Goal: Task Accomplishment & Management: Manage account settings

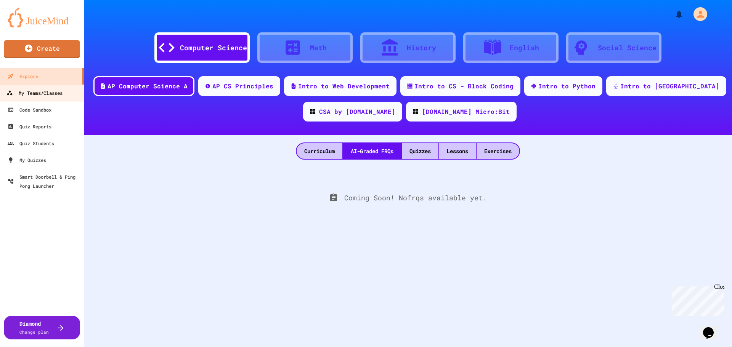
click at [56, 97] on div "My Teams/Classes" at bounding box center [34, 93] width 56 height 10
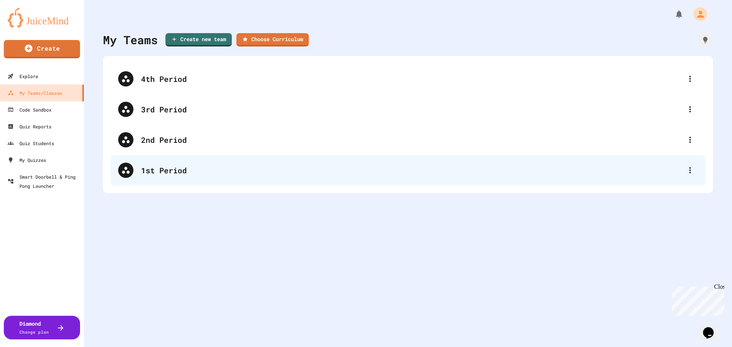
click at [180, 170] on div "1st Period" at bounding box center [411, 170] width 541 height 11
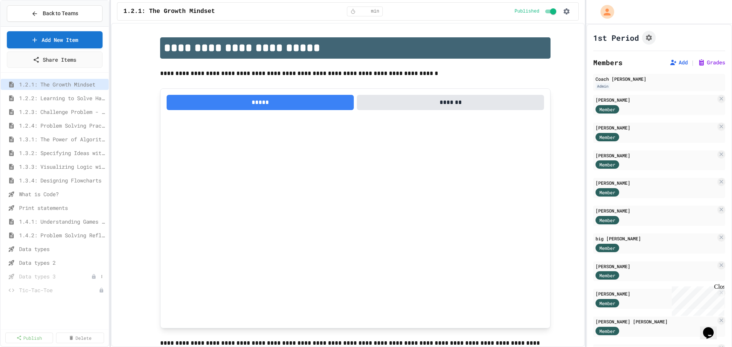
click at [93, 278] on icon at bounding box center [93, 276] width 3 height 5
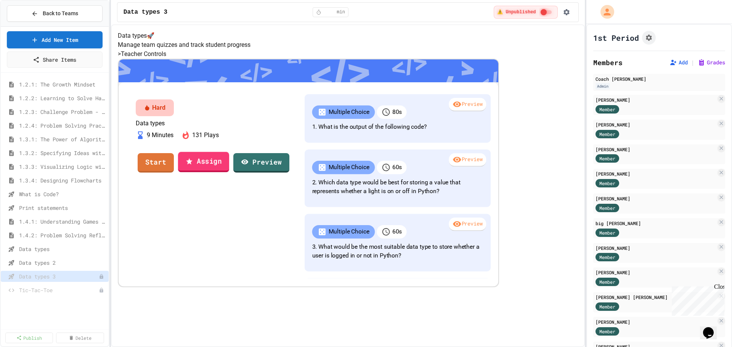
click at [229, 172] on link "Assign" at bounding box center [203, 162] width 51 height 21
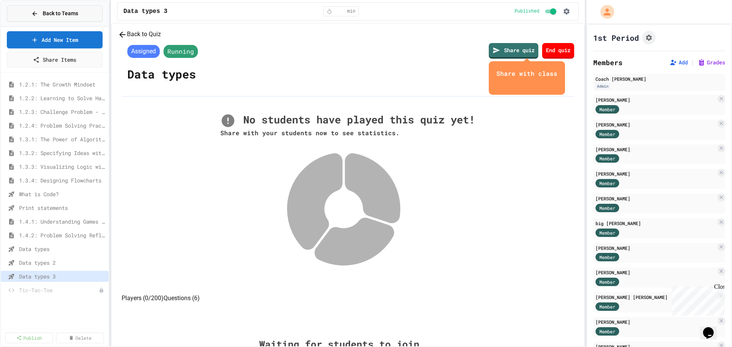
click at [61, 11] on span "Back to Teams" at bounding box center [60, 14] width 35 height 8
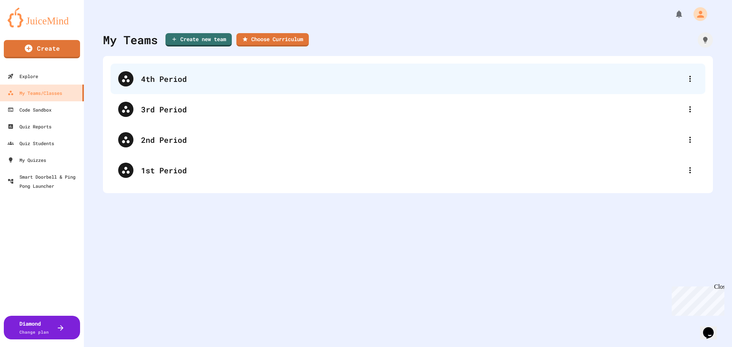
click at [170, 72] on div "4th Period" at bounding box center [408, 79] width 595 height 30
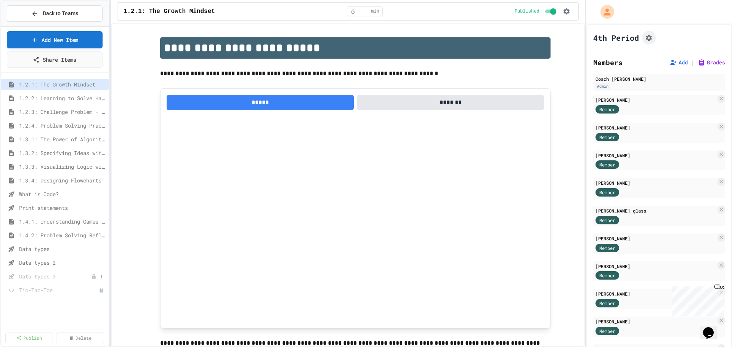
click at [76, 276] on span "Data types 3" at bounding box center [55, 277] width 72 height 8
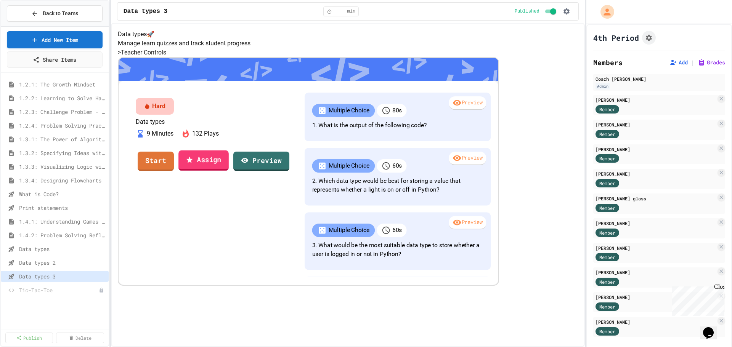
click at [229, 171] on link "Assign" at bounding box center [203, 160] width 50 height 21
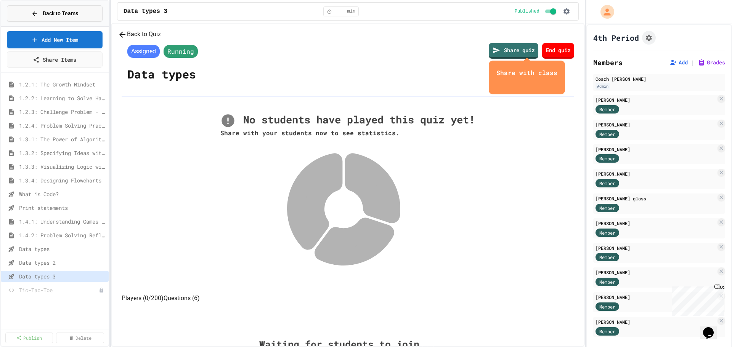
click at [77, 13] on span "Back to Teams" at bounding box center [60, 14] width 35 height 8
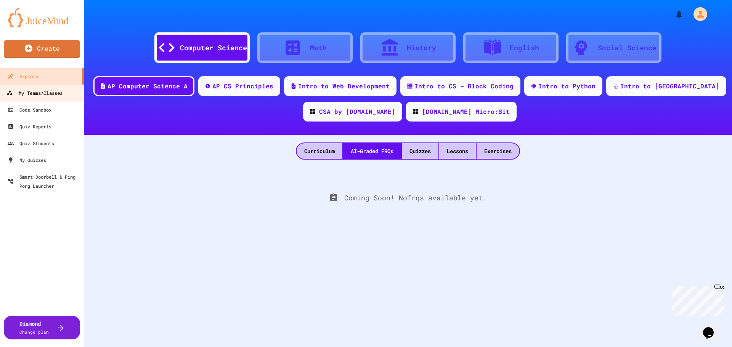
click at [36, 92] on div "My Teams/Classes" at bounding box center [34, 93] width 56 height 10
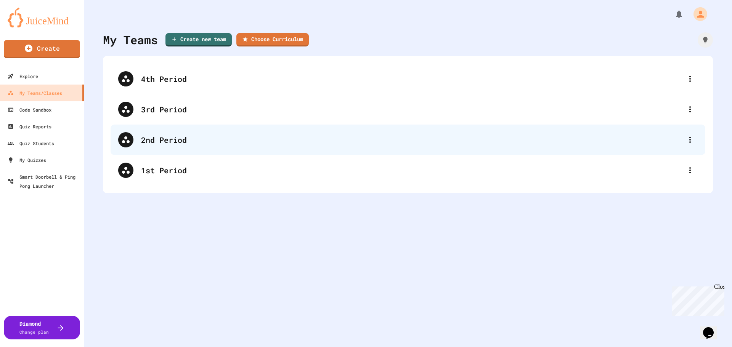
click at [159, 138] on div "2nd Period" at bounding box center [411, 139] width 541 height 11
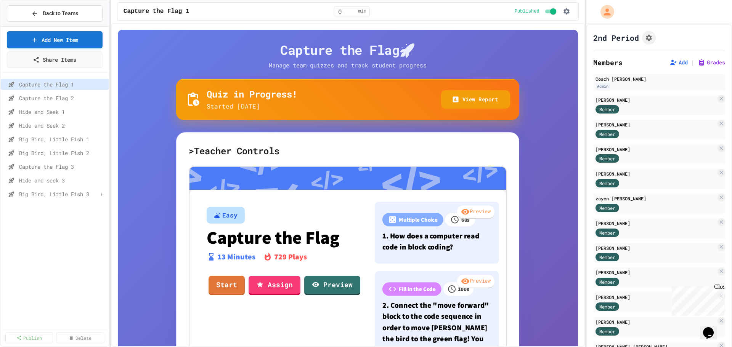
click at [61, 192] on span "Big Bird, Little Fish 3" at bounding box center [58, 194] width 79 height 8
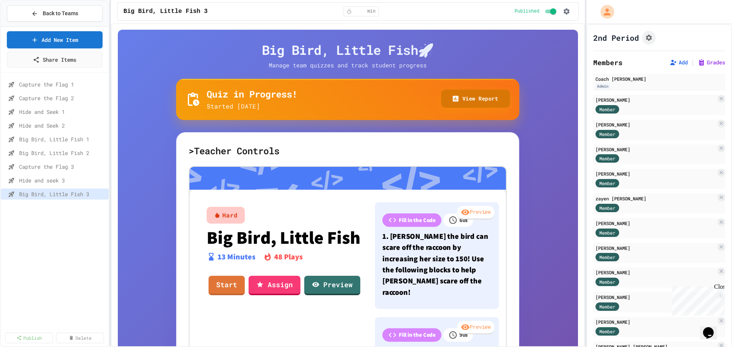
click at [478, 104] on button "View Report" at bounding box center [475, 99] width 69 height 19
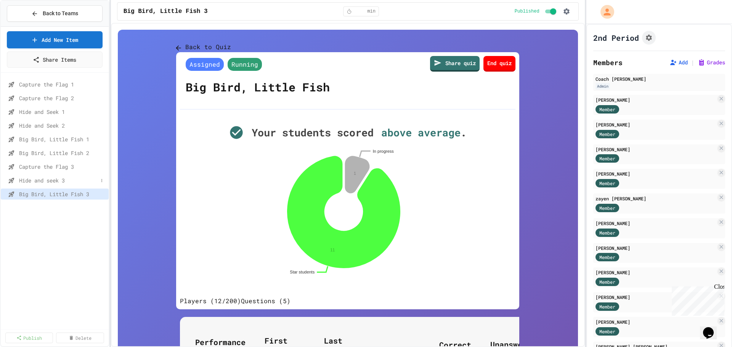
click at [85, 179] on span "Hide and seek 3" at bounding box center [58, 180] width 79 height 8
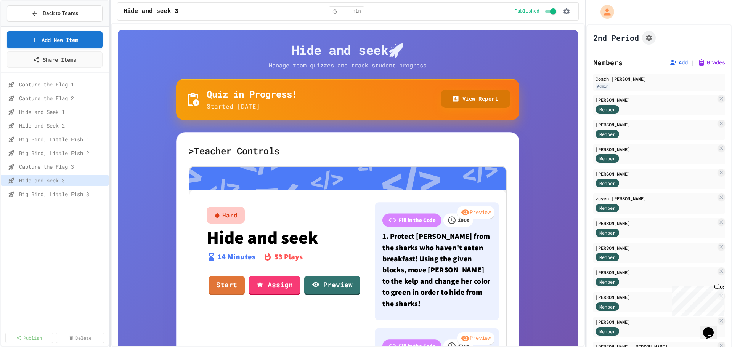
click at [479, 100] on button "View Report" at bounding box center [475, 99] width 69 height 19
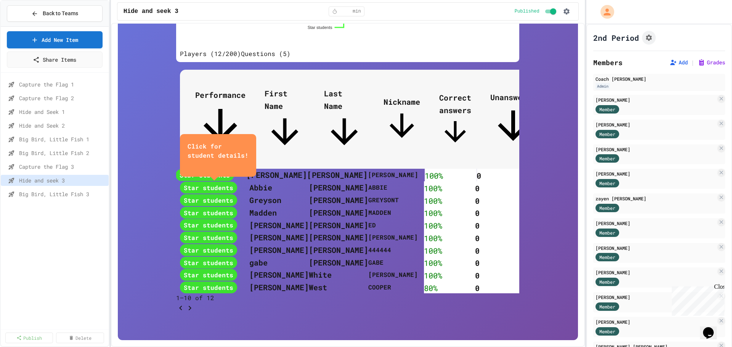
scroll to position [305, 0]
click at [63, 167] on span "Capture the Flag 3" at bounding box center [58, 167] width 79 height 8
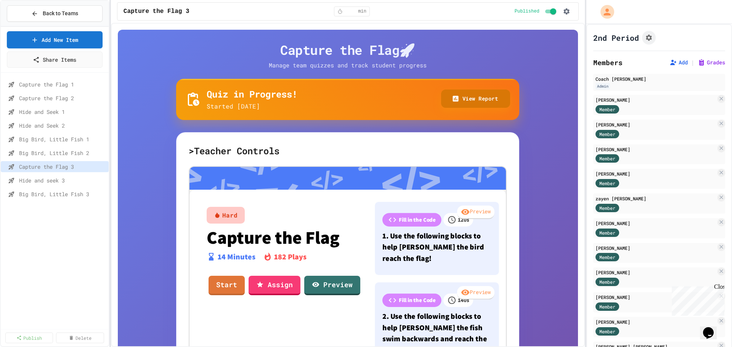
click at [454, 94] on button "View Report" at bounding box center [475, 99] width 69 height 19
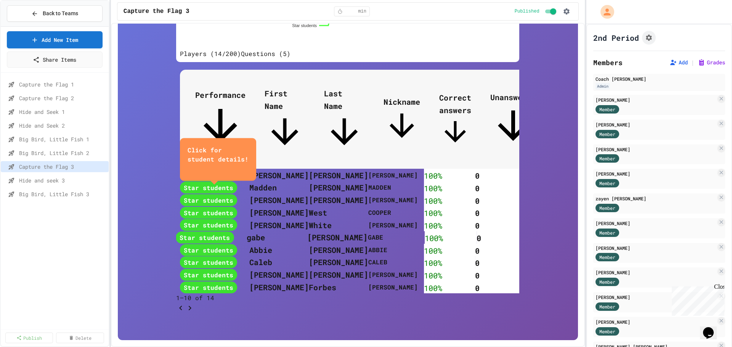
scroll to position [393, 0]
click at [194, 304] on icon "Go to next page" at bounding box center [189, 308] width 9 height 9
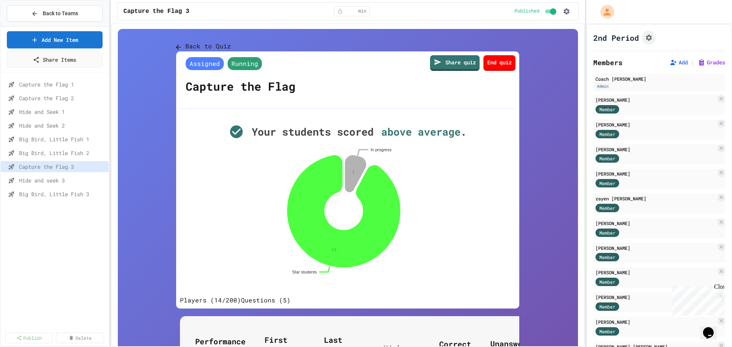
scroll to position [0, 0]
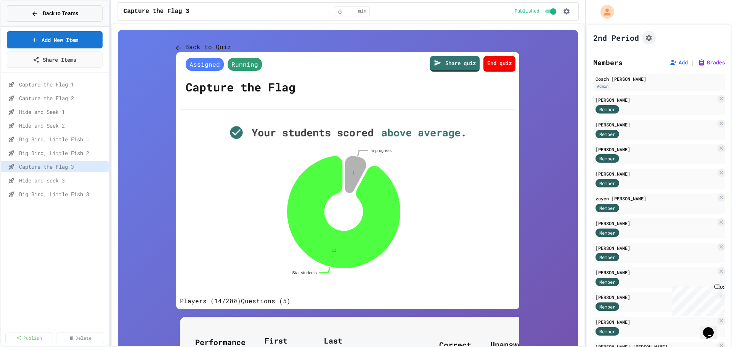
click at [66, 13] on span "Back to Teams" at bounding box center [60, 14] width 35 height 8
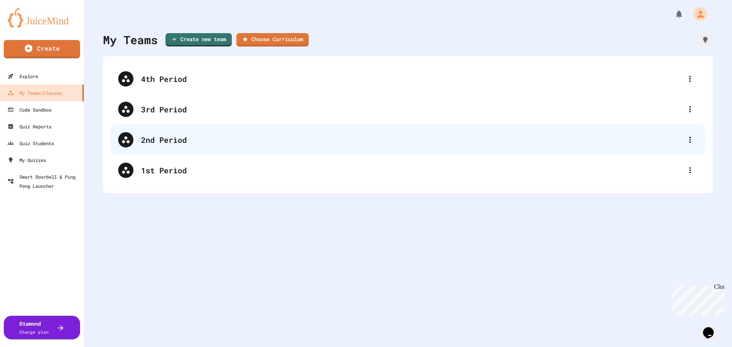
click at [170, 147] on div "2nd Period" at bounding box center [408, 140] width 595 height 30
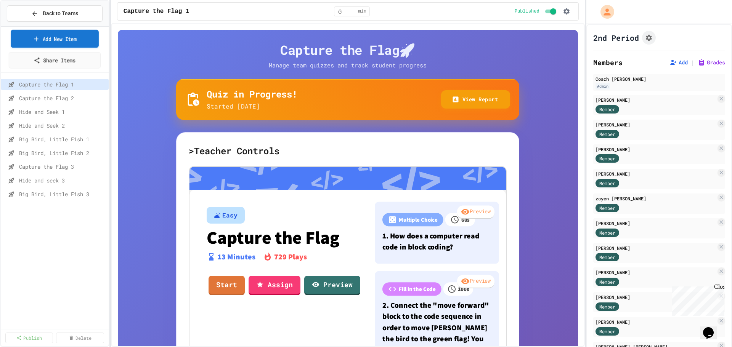
click at [57, 39] on link "Add New Item" at bounding box center [55, 39] width 88 height 18
select select "**********"
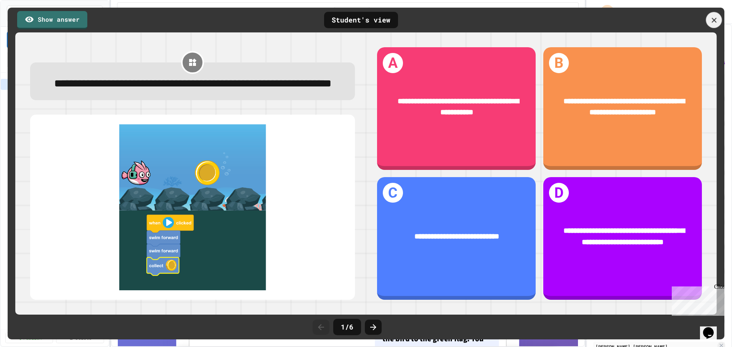
click at [715, 21] on icon at bounding box center [713, 20] width 5 height 5
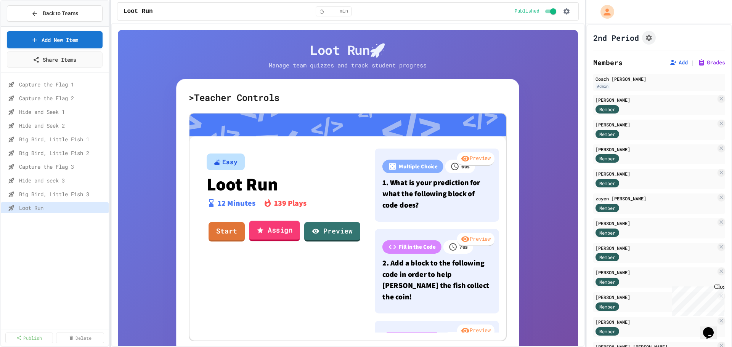
click at [267, 230] on link "Assign" at bounding box center [274, 231] width 51 height 21
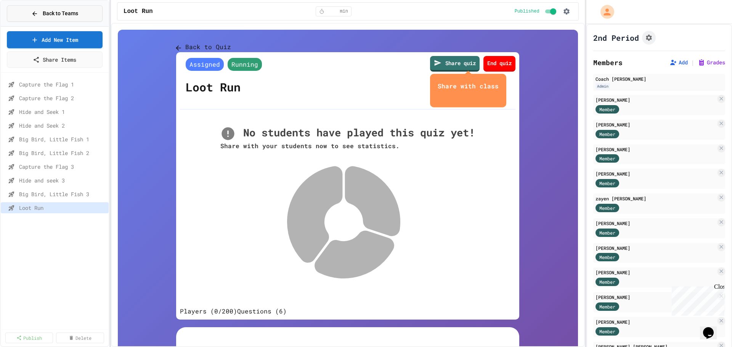
click at [59, 15] on span "Back to Teams" at bounding box center [60, 14] width 35 height 8
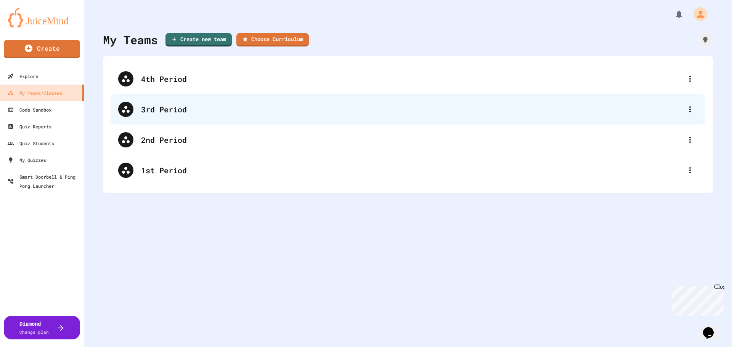
click at [160, 111] on div "3rd Period" at bounding box center [411, 109] width 541 height 11
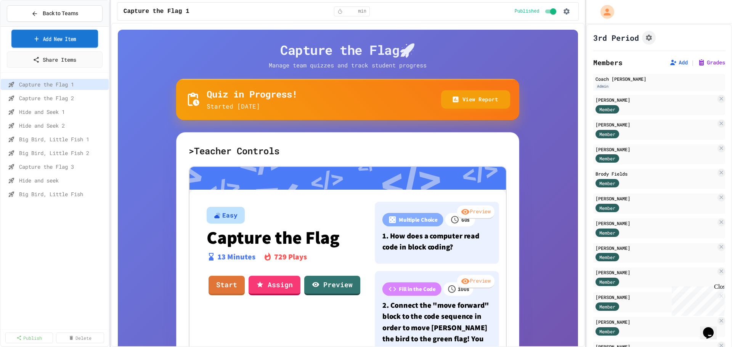
click at [62, 38] on link "Add New Item" at bounding box center [54, 39] width 87 height 18
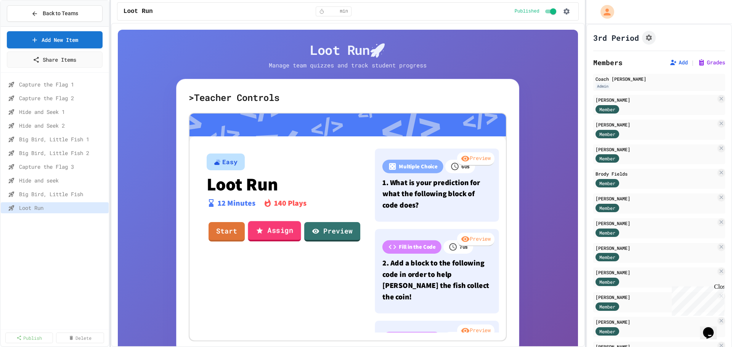
click at [268, 232] on link "Assign" at bounding box center [274, 231] width 53 height 21
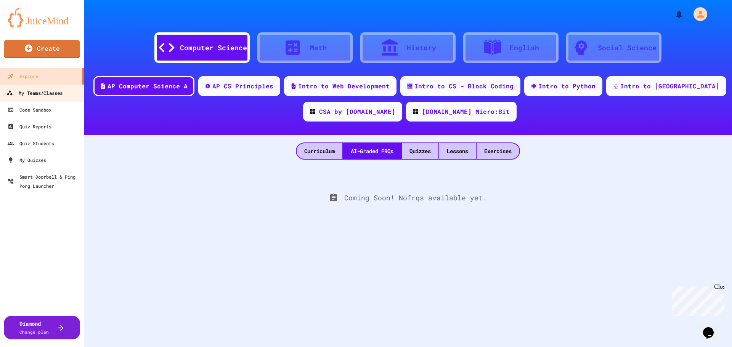
click at [37, 91] on div "My Teams/Classes" at bounding box center [34, 93] width 56 height 10
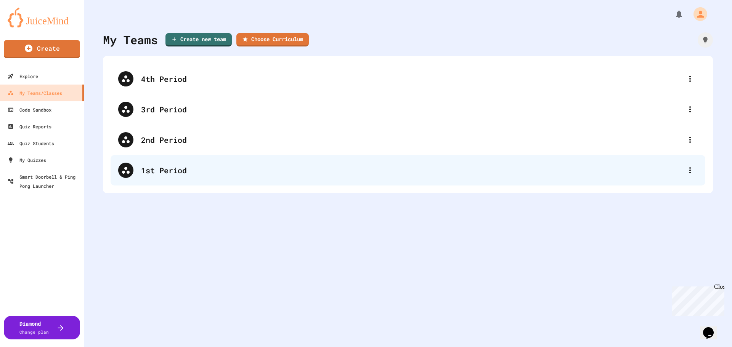
click at [167, 170] on div "1st Period" at bounding box center [411, 170] width 541 height 11
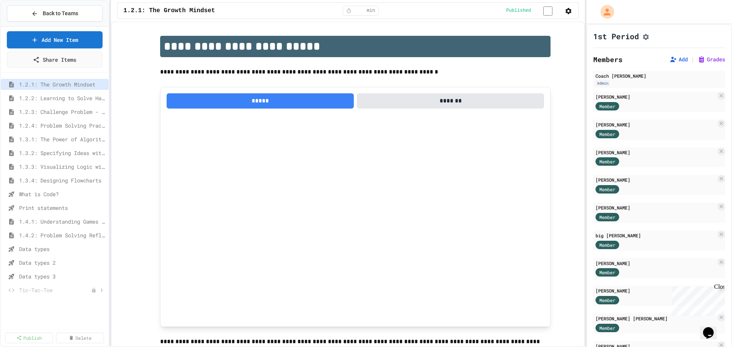
click at [36, 288] on span "Tic-Tac-Toe" at bounding box center [55, 290] width 72 height 8
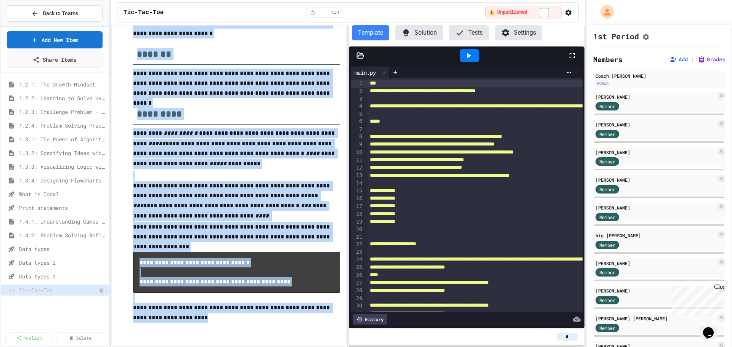
scroll to position [101, 0]
drag, startPoint x: 135, startPoint y: 75, endPoint x: 207, endPoint y: 321, distance: 256.9
click at [207, 321] on div "**********" at bounding box center [236, 155] width 207 height 355
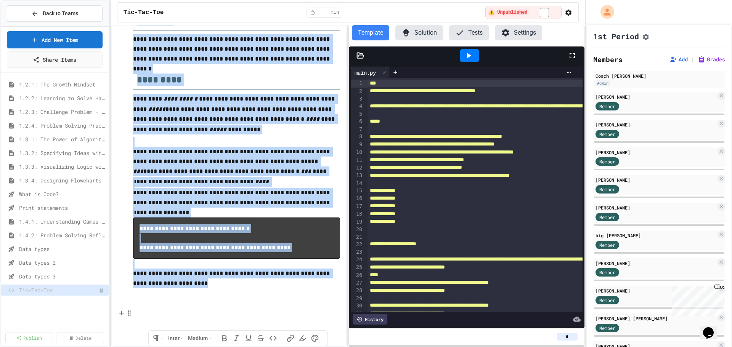
copy div "**********"
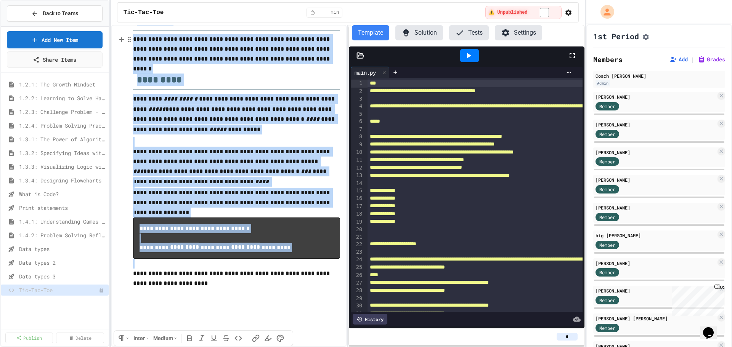
copy div "**********"
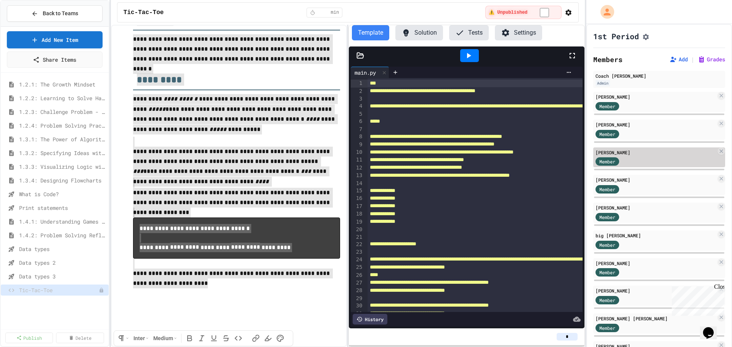
scroll to position [103, 0]
